Goal: Information Seeking & Learning: Learn about a topic

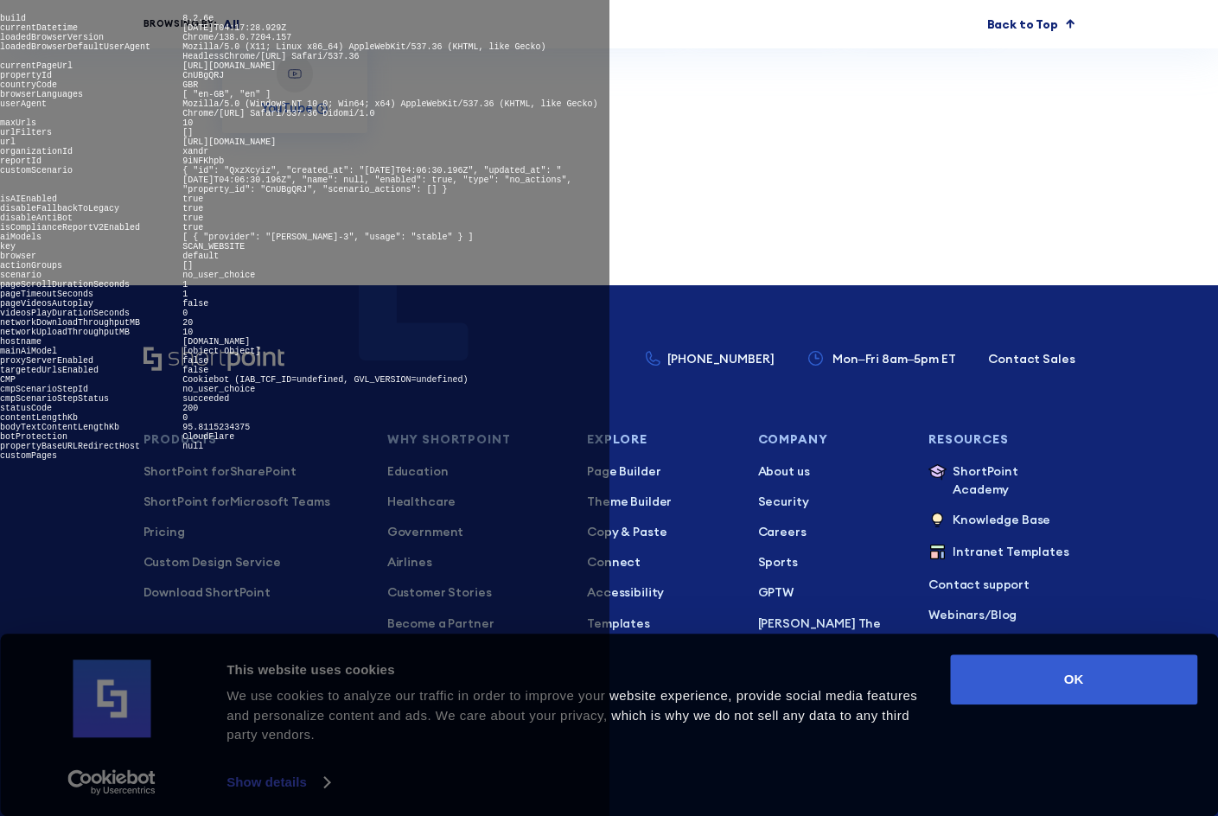
scroll to position [6836, 0]
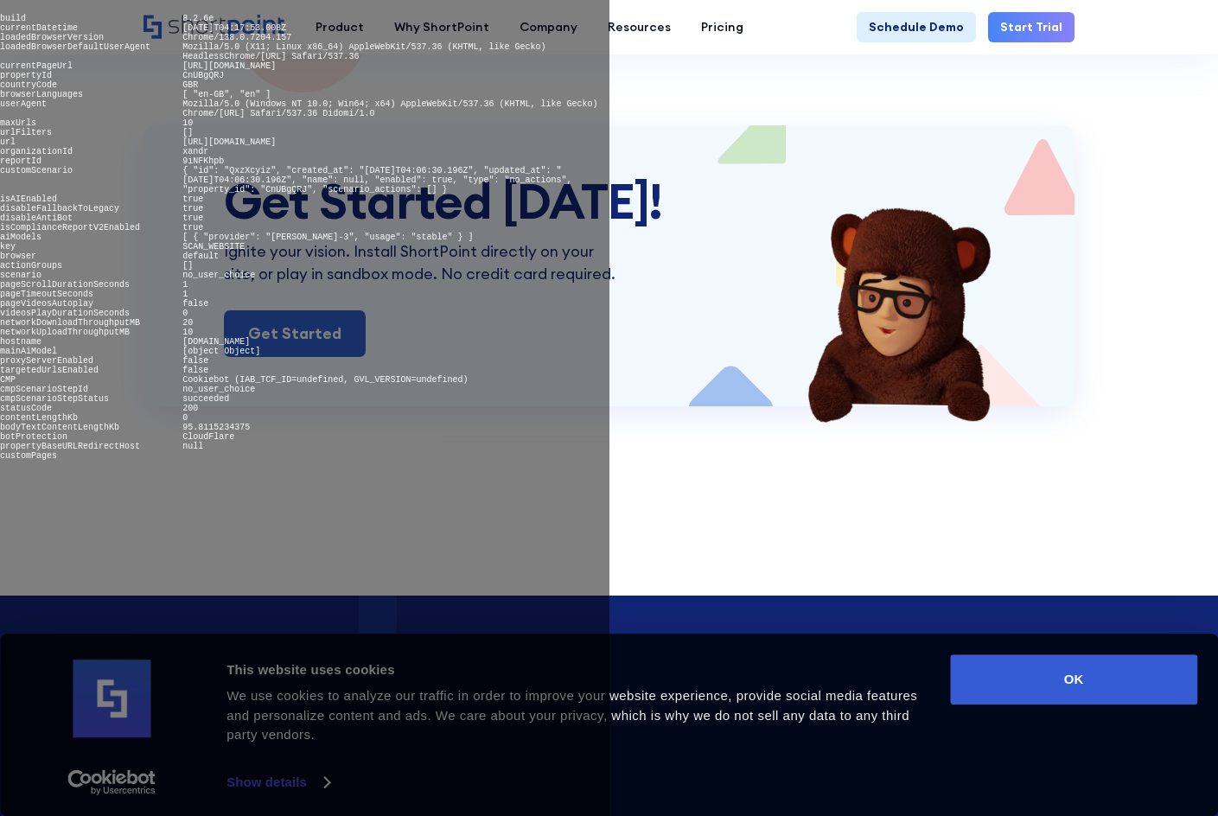
scroll to position [2992, 0]
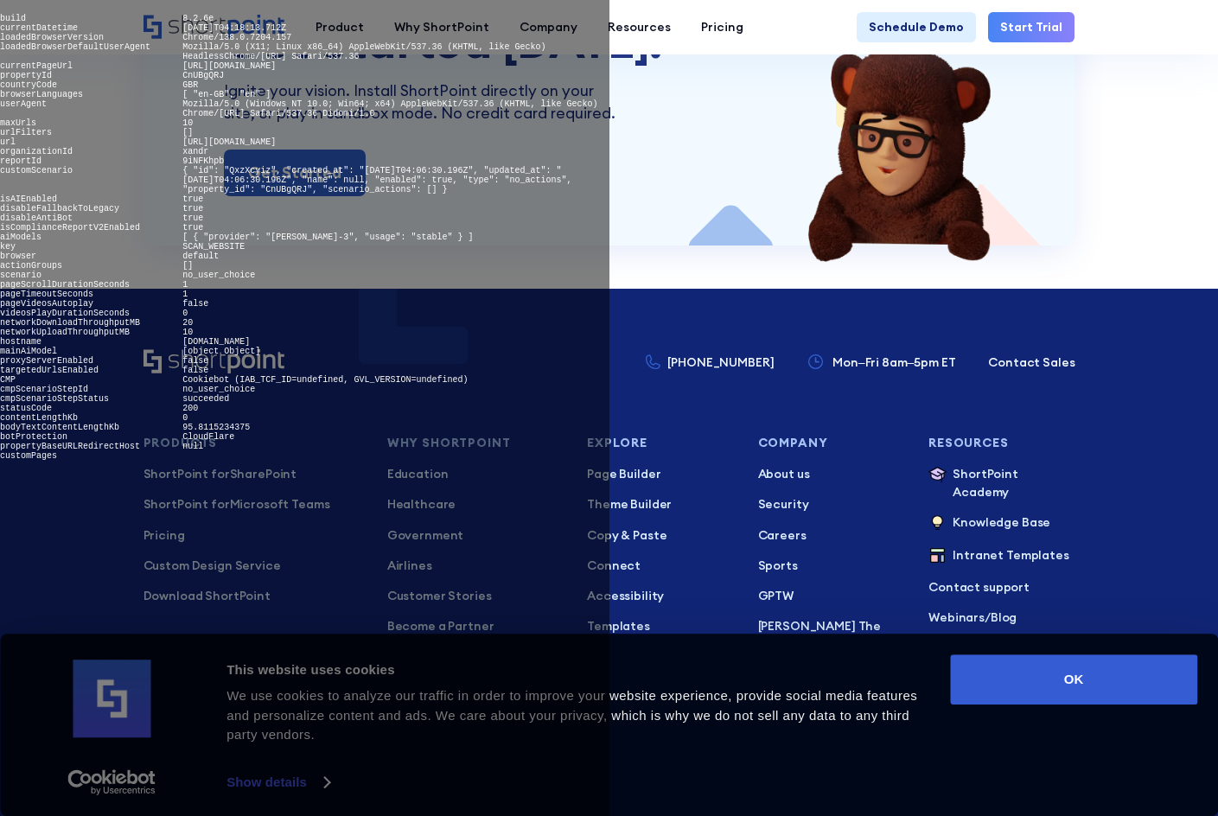
scroll to position [3700, 0]
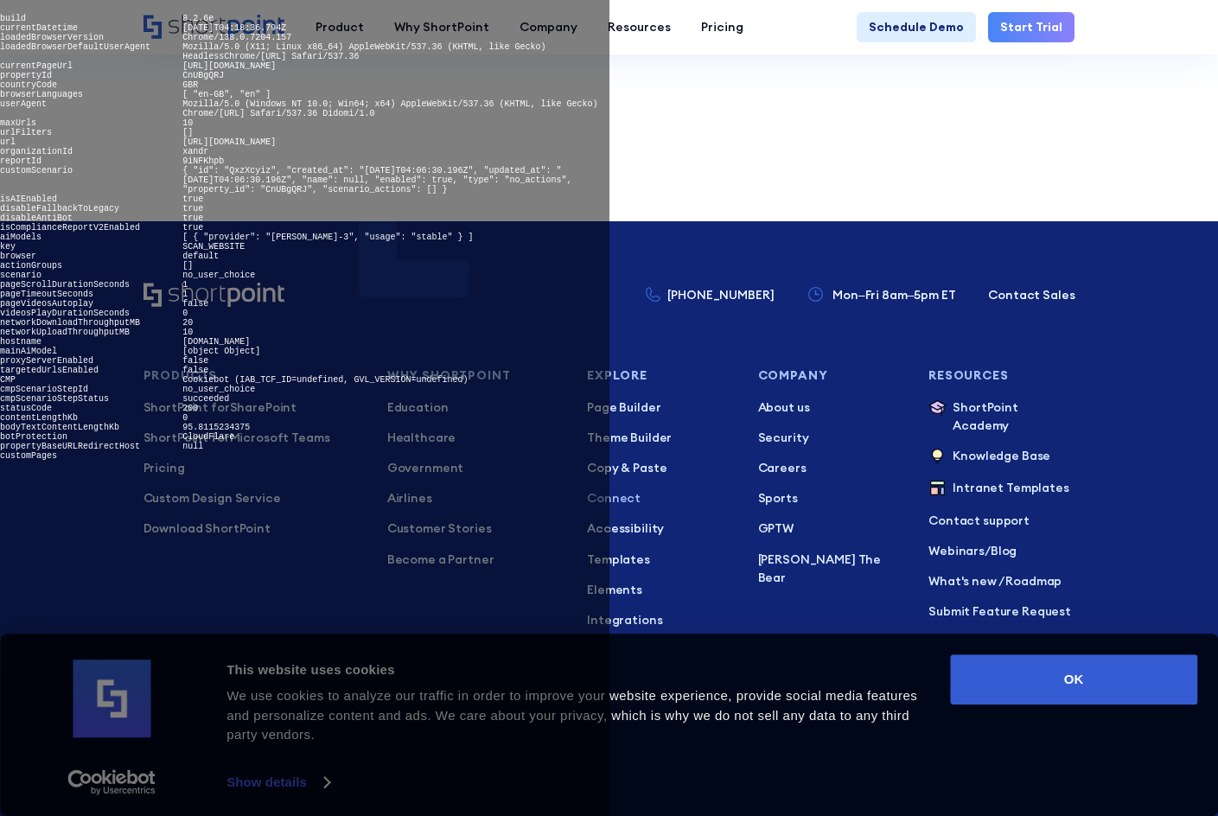
scroll to position [7811, 0]
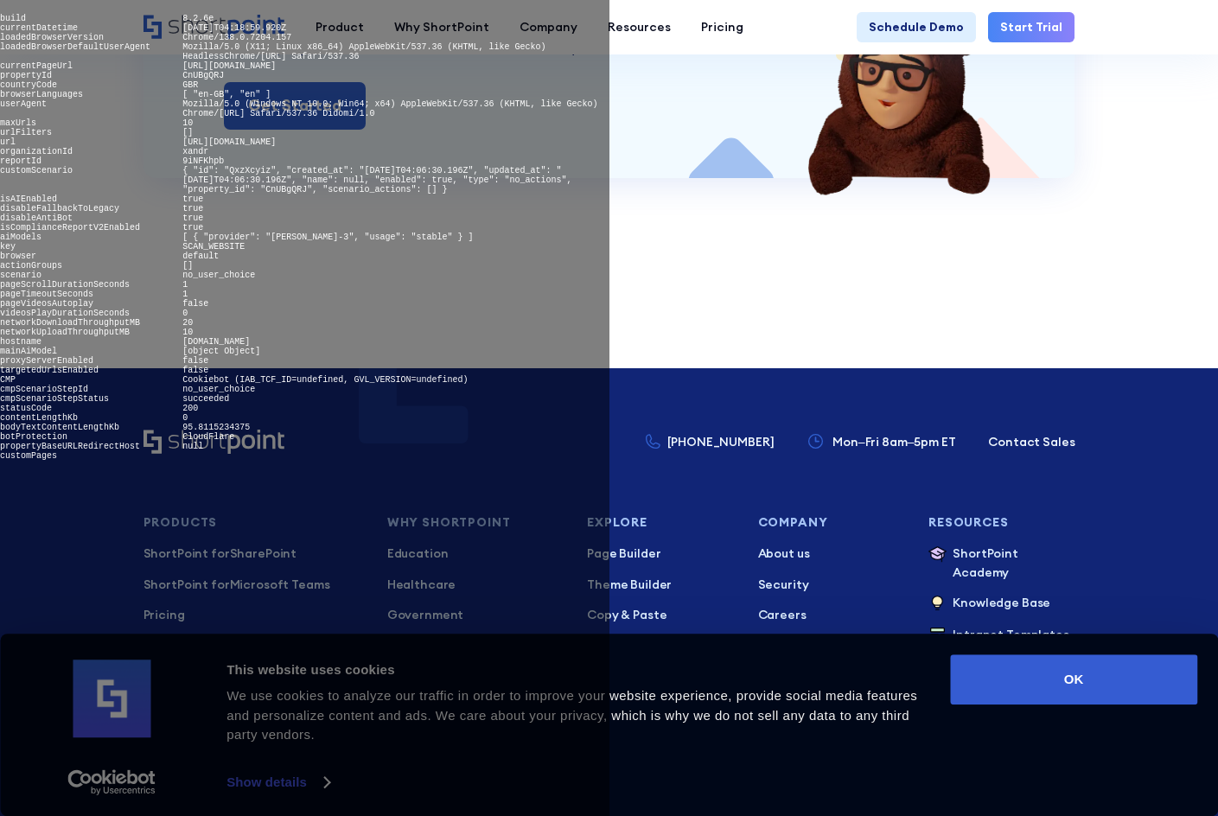
scroll to position [6357, 0]
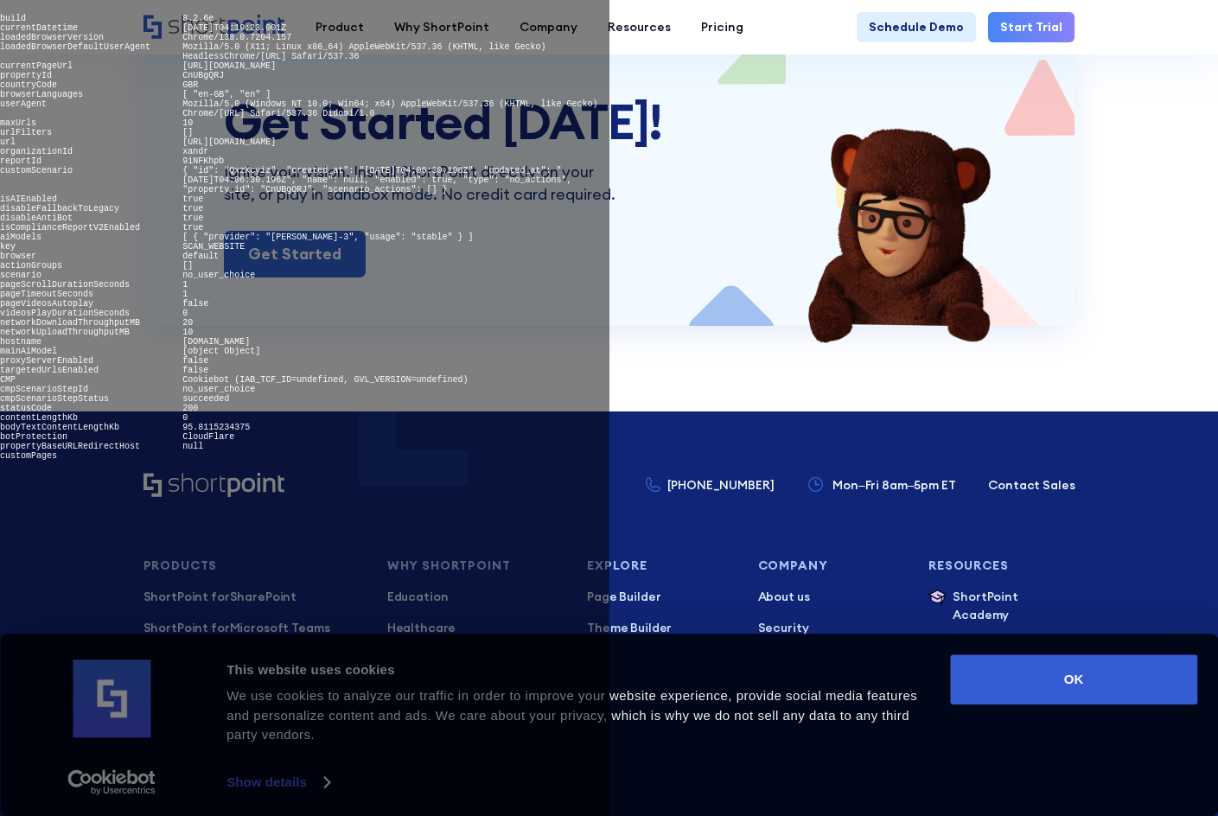
scroll to position [8308, 0]
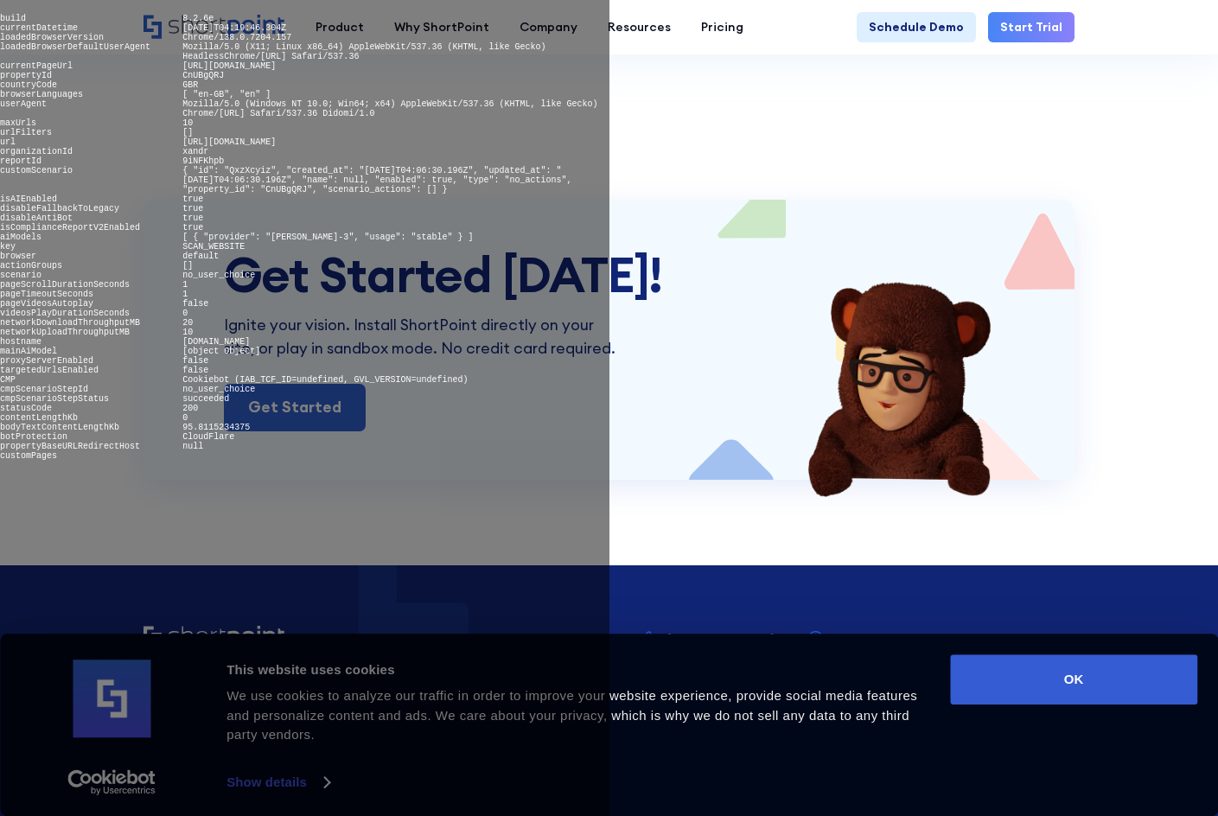
scroll to position [8193, 0]
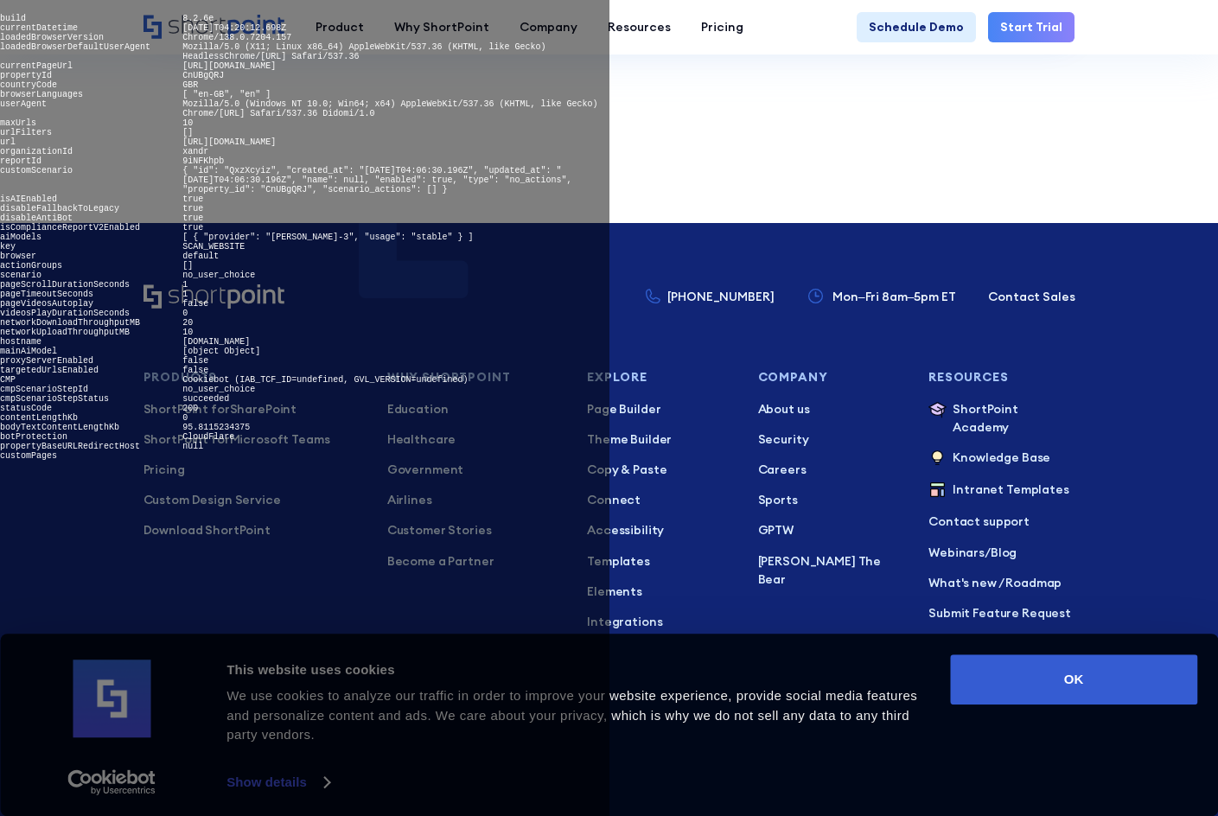
scroll to position [5996, 0]
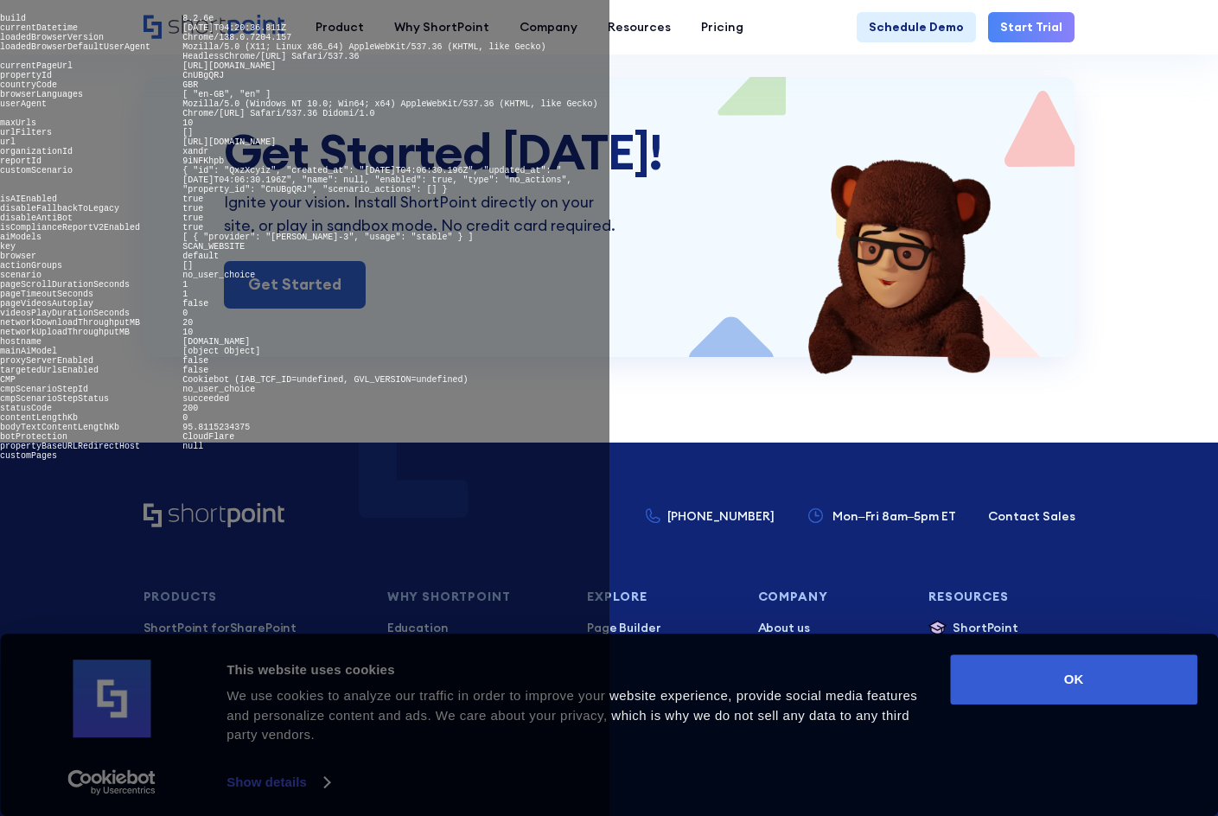
scroll to position [10922, 0]
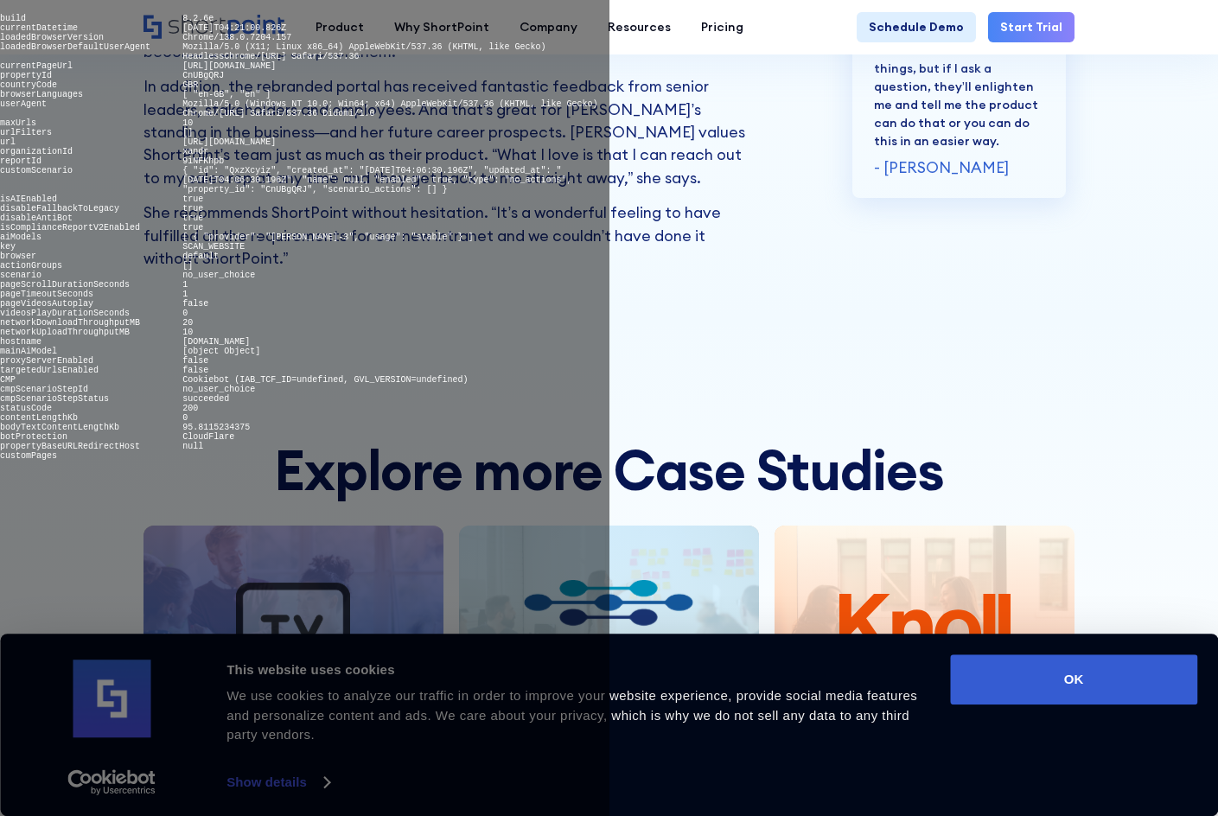
scroll to position [7706, 0]
